Goal: Navigation & Orientation: Find specific page/section

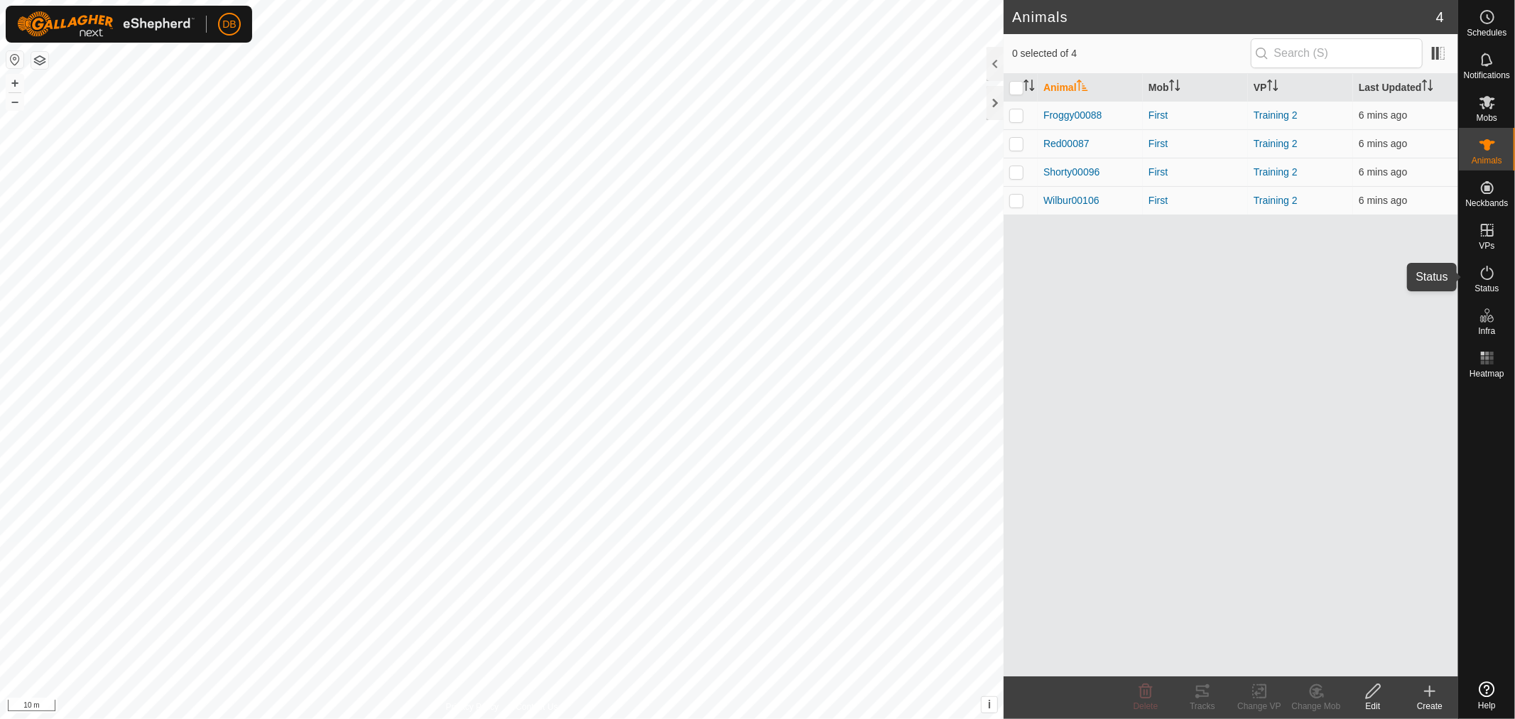
click at [1497, 288] on span "Status" at bounding box center [1487, 288] width 24 height 9
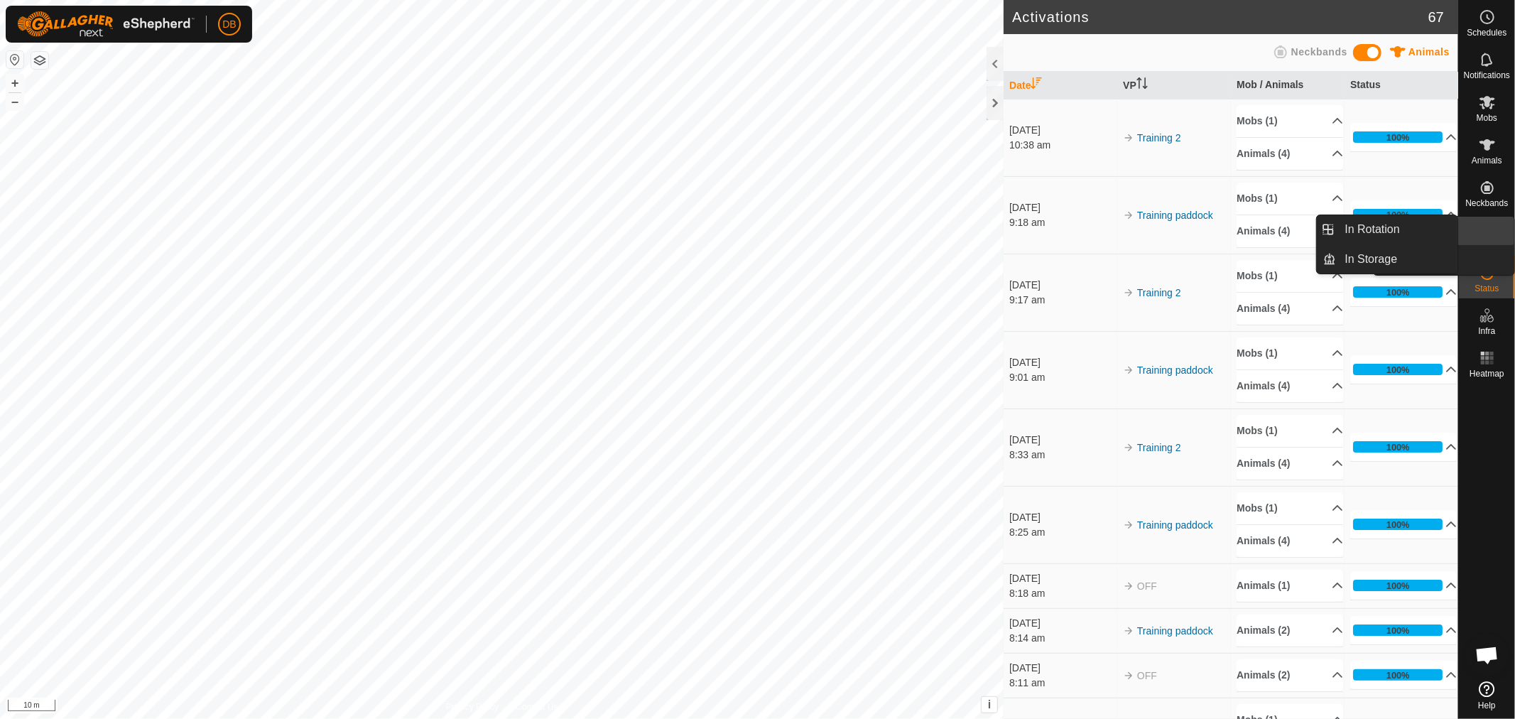
scroll to position [1, 0]
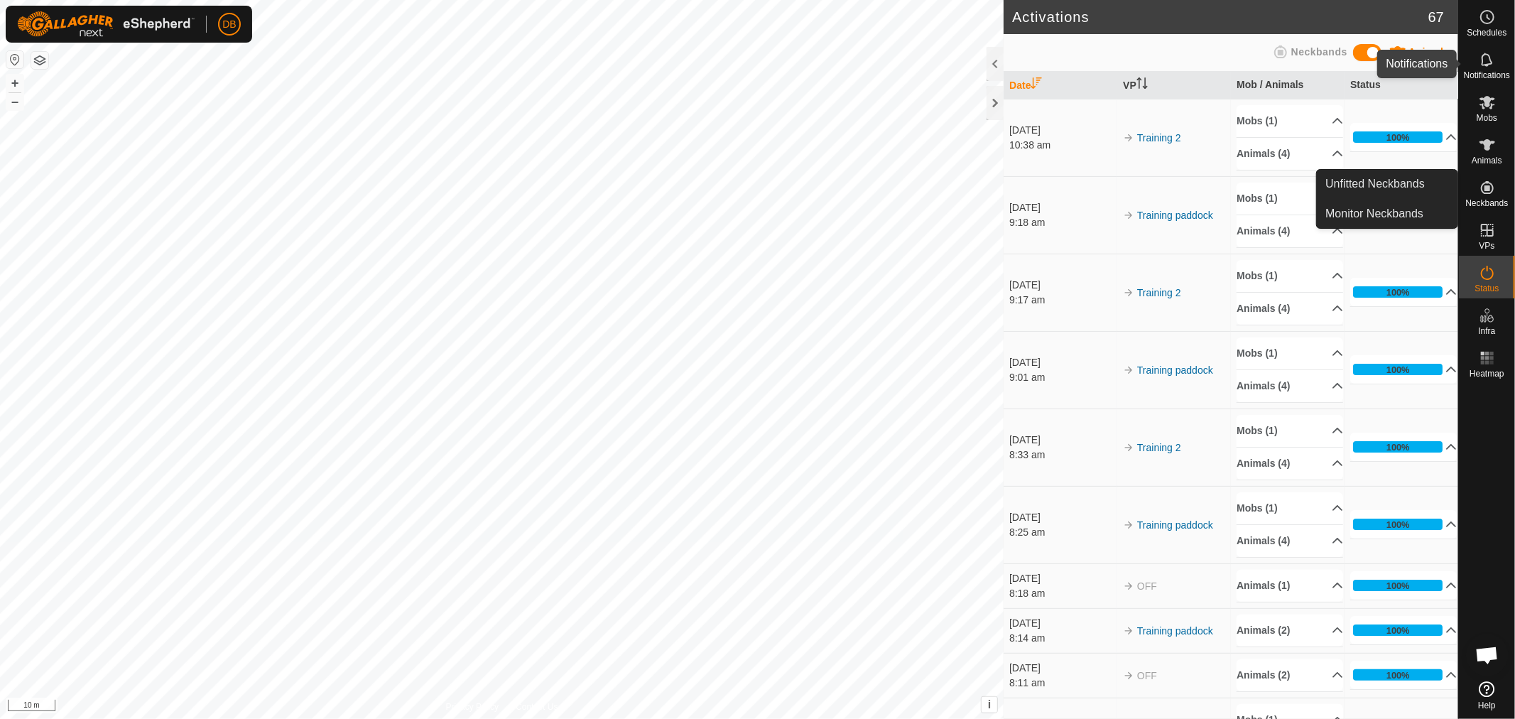
click at [1481, 62] on icon at bounding box center [1487, 59] width 17 height 17
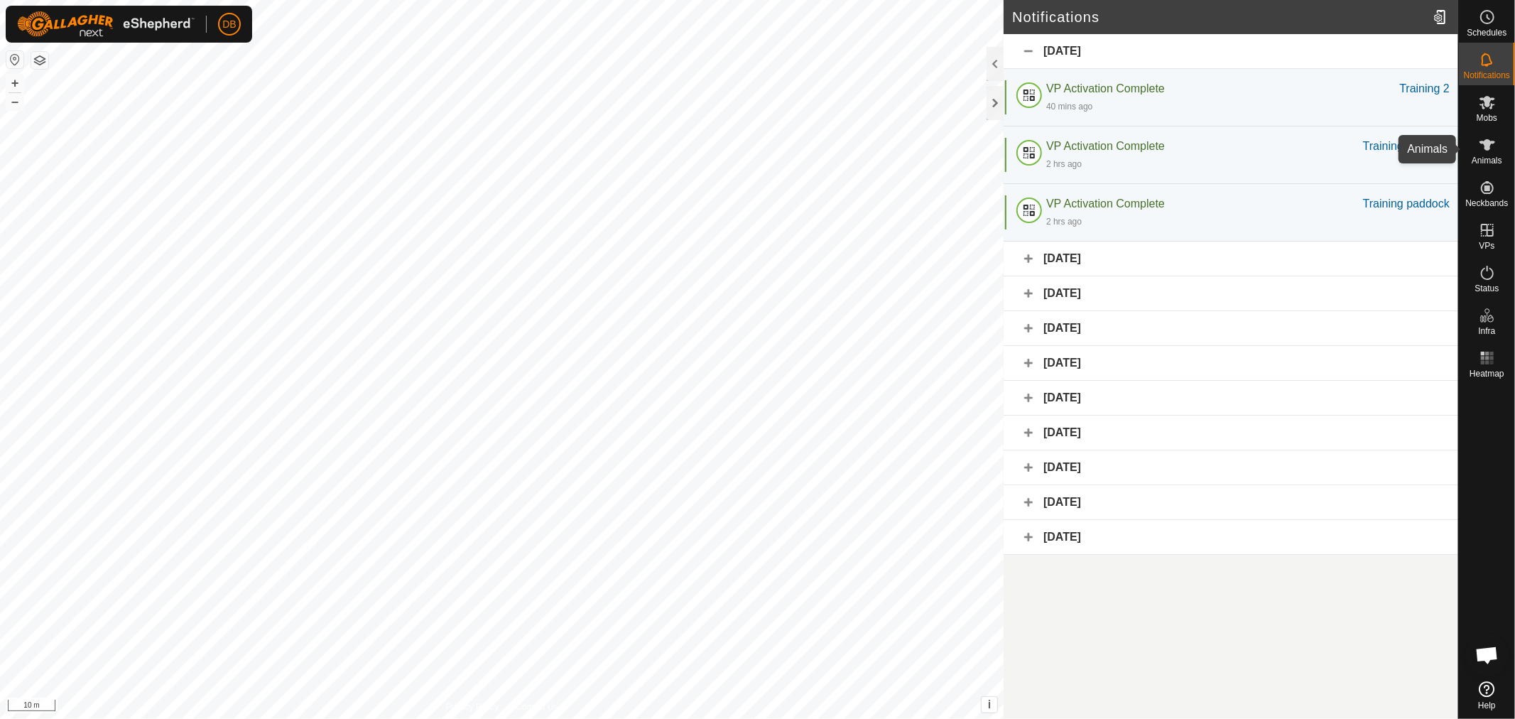
click at [1485, 143] on icon at bounding box center [1487, 144] width 16 height 11
